Goal: Task Accomplishment & Management: Manage account settings

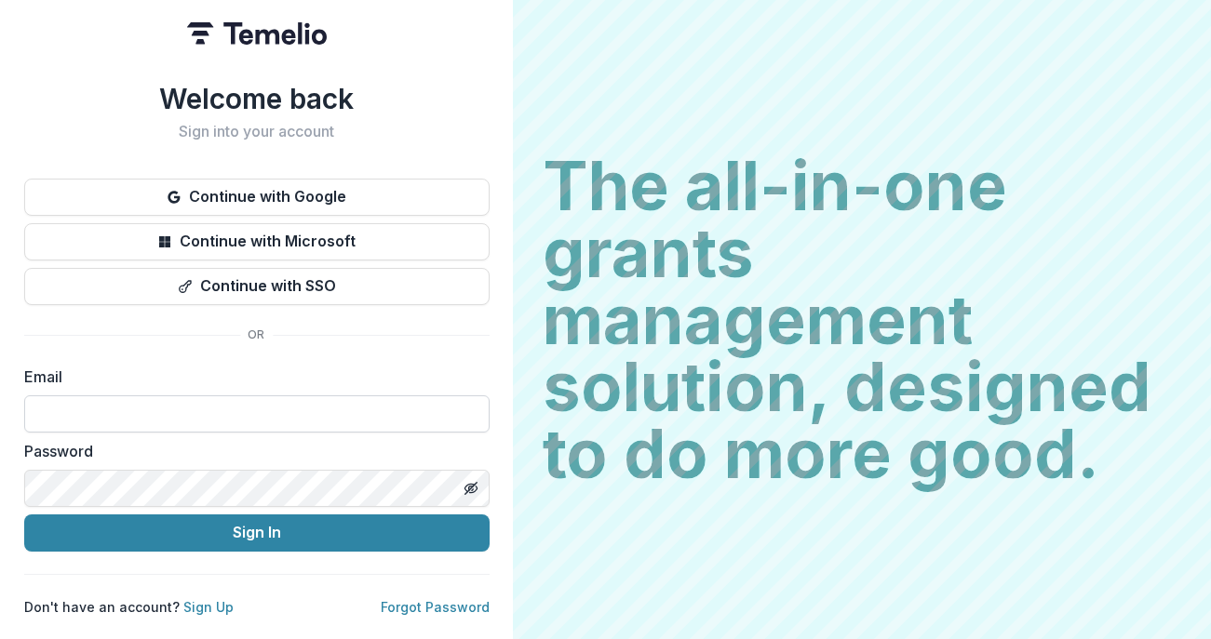
click at [304, 403] on input at bounding box center [256, 413] width 465 height 37
type input "**********"
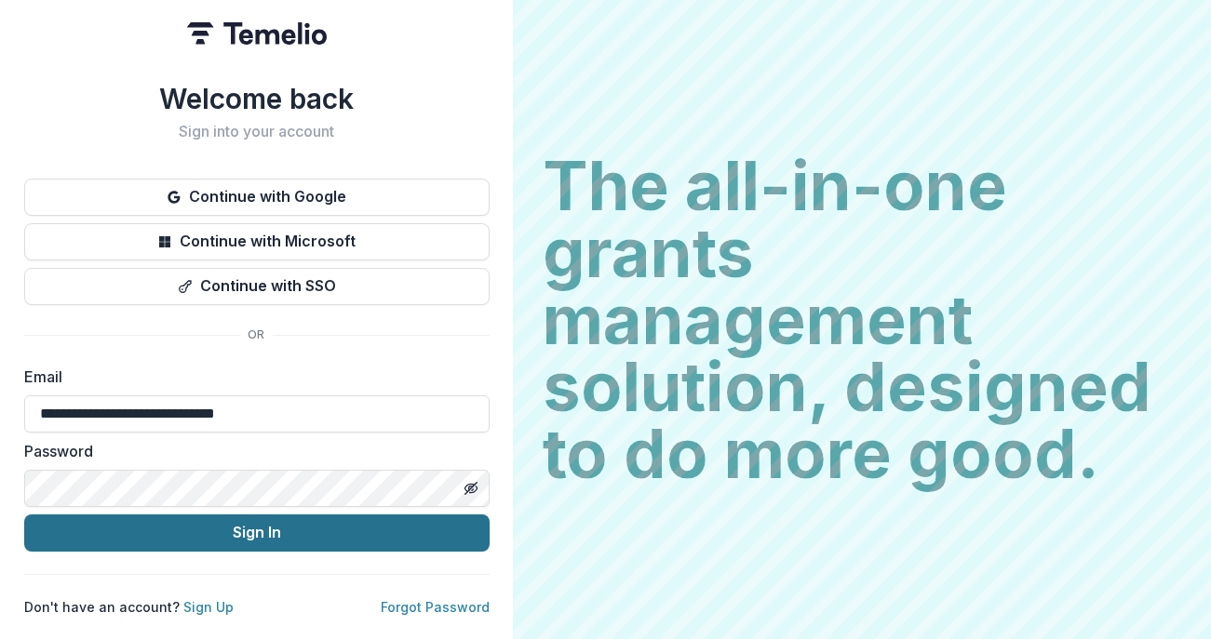
click at [240, 522] on button "Sign In" at bounding box center [256, 533] width 465 height 37
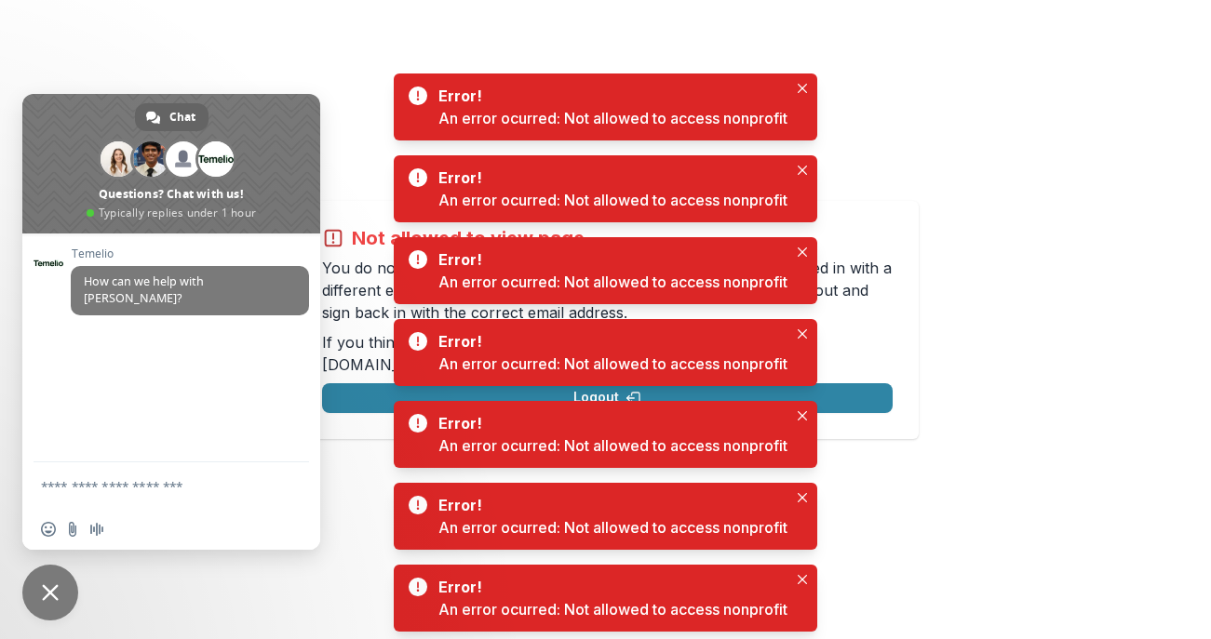
drag, startPoint x: 52, startPoint y: 589, endPoint x: 60, endPoint y: 568, distance: 23.0
click at [52, 588] on span "Close chat" at bounding box center [50, 592] width 17 height 17
drag, startPoint x: 52, startPoint y: 583, endPoint x: 70, endPoint y: 576, distance: 18.8
click at [56, 581] on span "Close chat" at bounding box center [50, 593] width 56 height 56
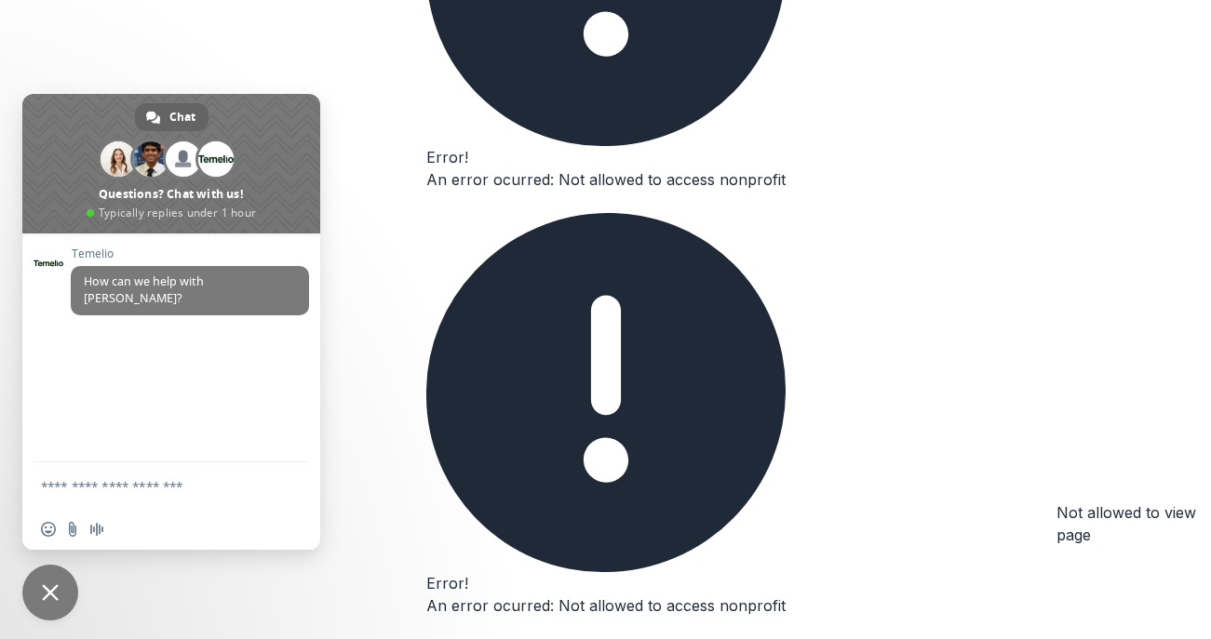
drag, startPoint x: 804, startPoint y: 335, endPoint x: 812, endPoint y: 360, distance: 26.5
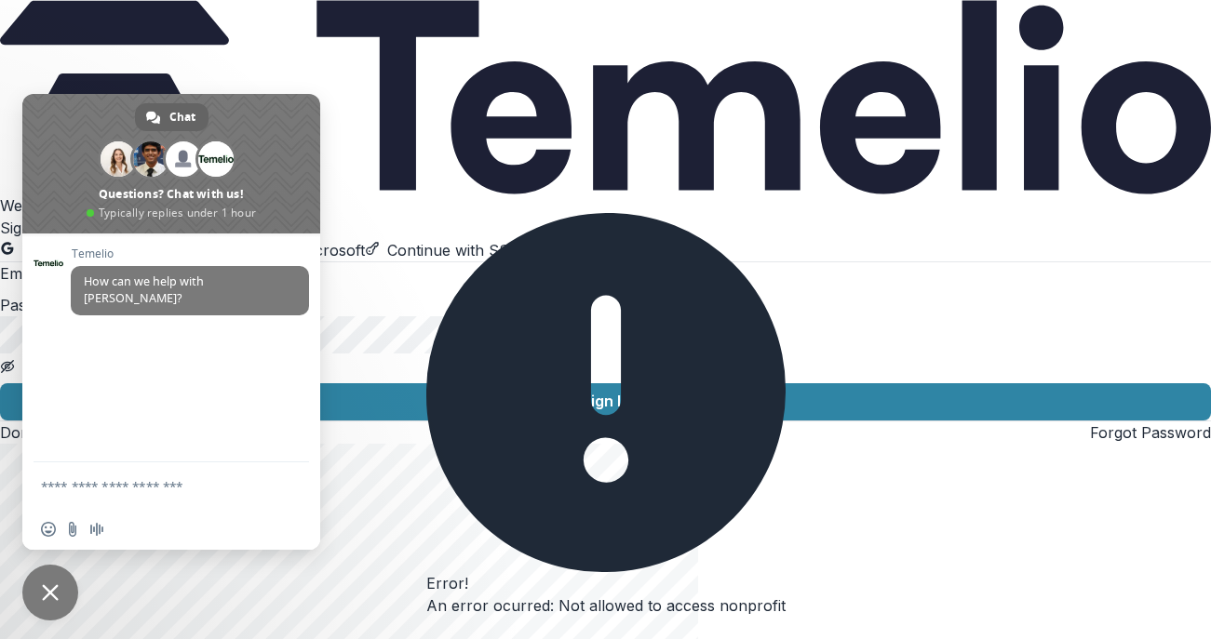
drag, startPoint x: 48, startPoint y: 600, endPoint x: 79, endPoint y: 589, distance: 32.7
click at [51, 599] on span "Close chat" at bounding box center [50, 592] width 17 height 17
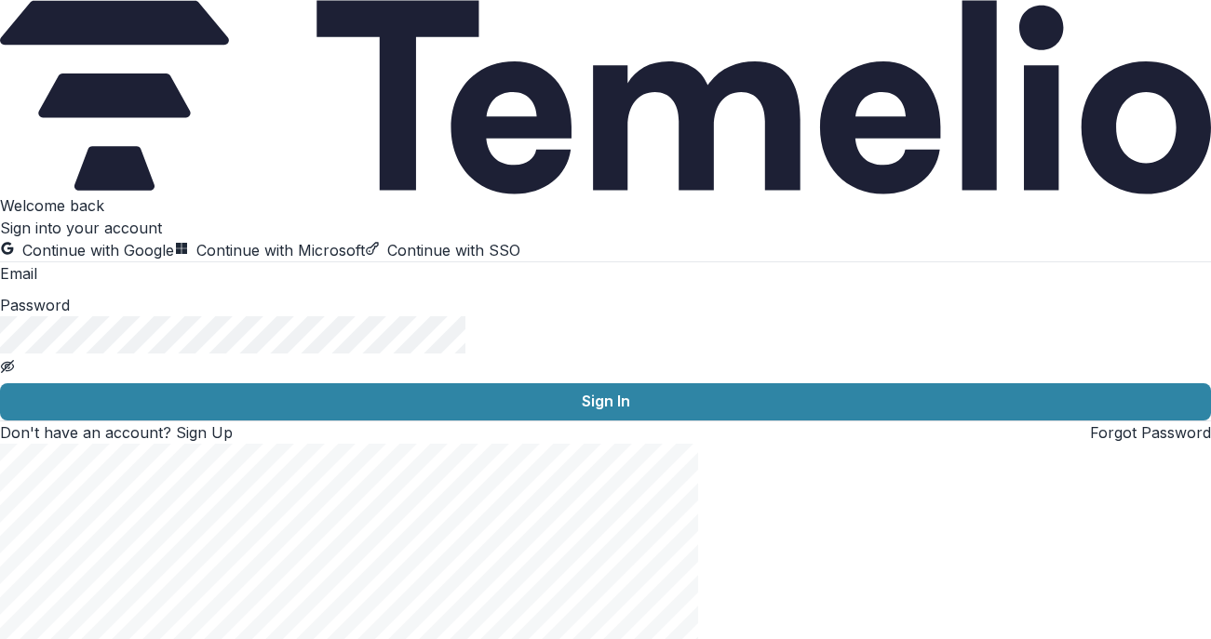
click at [160, 287] on input at bounding box center [111, 275] width 149 height 22
type input "**********"
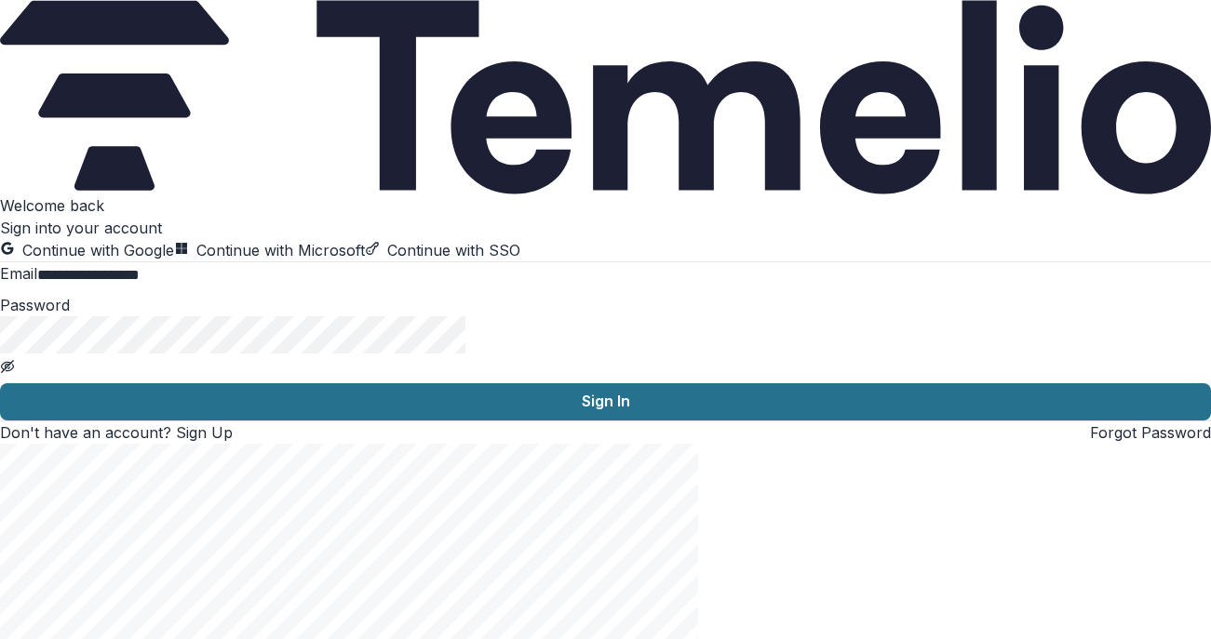
click at [326, 421] on button "Sign In" at bounding box center [605, 401] width 1211 height 37
